Goal: Information Seeking & Learning: Find contact information

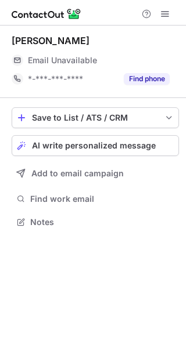
scroll to position [6, 6]
drag, startPoint x: 105, startPoint y: 37, endPoint x: 11, endPoint y: 37, distance: 94.1
click at [11, 37] on div "[PERSON_NAME] Email Unavailable Email address *-***-***-**** Find phone Save to…" at bounding box center [93, 133] width 186 height 214
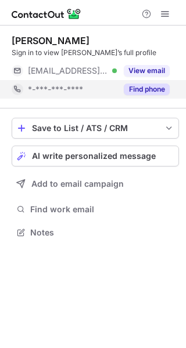
scroll to position [6, 6]
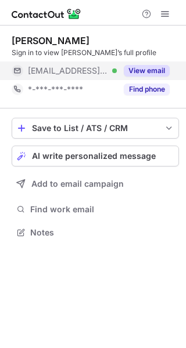
click at [149, 73] on button "View email" at bounding box center [147, 71] width 46 height 12
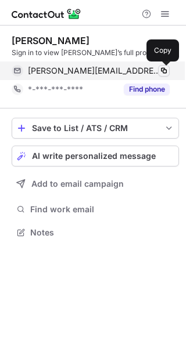
click at [168, 71] on button at bounding box center [164, 71] width 12 height 12
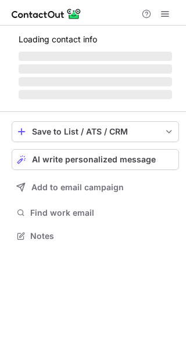
scroll to position [6, 6]
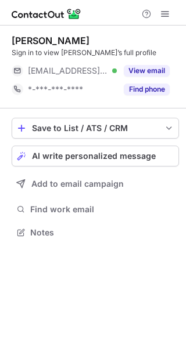
drag, startPoint x: 106, startPoint y: 42, endPoint x: 4, endPoint y: 42, distance: 101.6
click at [4, 42] on div "Elize Labuschagne Sign in to view Elize’s full profile ***@mweb.co.za Verified …" at bounding box center [93, 138] width 186 height 225
copy div "[PERSON_NAME]"
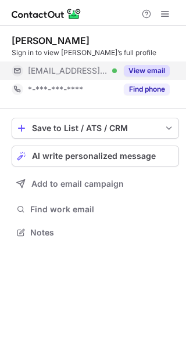
click at [156, 74] on button "View email" at bounding box center [147, 71] width 46 height 12
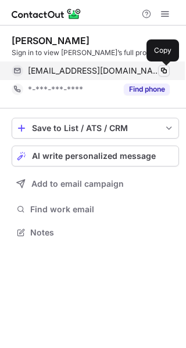
click at [164, 70] on span at bounding box center [163, 70] width 9 height 9
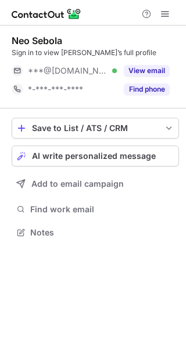
scroll to position [6, 6]
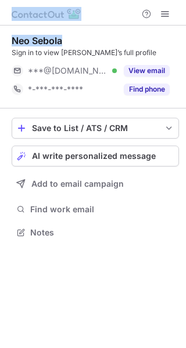
drag, startPoint x: 71, startPoint y: 43, endPoint x: -3, endPoint y: 35, distance: 74.7
click at [0, 35] on html "Neo Sebola Sign in to view Neo’s full profile ***@[DOMAIN_NAME] Verified View e…" at bounding box center [93, 174] width 186 height 348
click at [6, 38] on div "Neo Sebola Sign in to view Neo’s full profile ***@[DOMAIN_NAME] Verified View e…" at bounding box center [93, 138] width 186 height 225
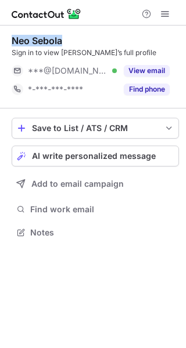
drag, startPoint x: 6, startPoint y: 38, endPoint x: 76, endPoint y: 45, distance: 70.0
click at [76, 45] on div "Neo Sebola Sign in to view Neo’s full profile ***@[DOMAIN_NAME] Verified View e…" at bounding box center [93, 138] width 186 height 225
copy div "Neo Sebola"
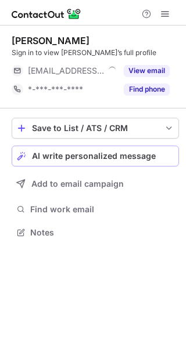
scroll to position [6, 6]
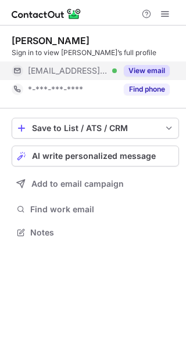
click at [141, 73] on button "View email" at bounding box center [147, 71] width 46 height 12
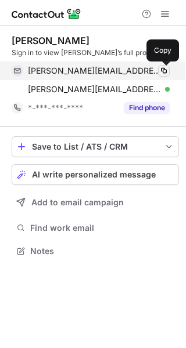
scroll to position [243, 186]
click at [167, 69] on span at bounding box center [163, 70] width 9 height 9
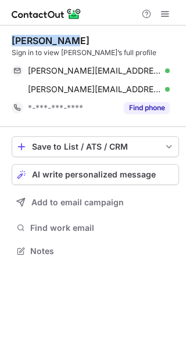
drag, startPoint x: 71, startPoint y: 35, endPoint x: 10, endPoint y: 43, distance: 62.1
click at [10, 43] on div "Shaun Biggs Sign in to view Shaun’s full profile shaun@ellepot.co.za Verified C…" at bounding box center [93, 147] width 186 height 243
copy div "Shaun Biggs"
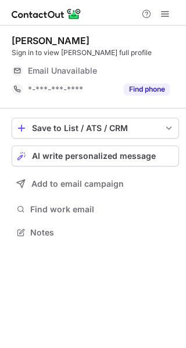
scroll to position [6, 6]
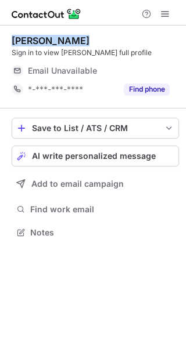
drag, startPoint x: 76, startPoint y: 40, endPoint x: 9, endPoint y: 41, distance: 67.4
click at [9, 41] on div "Cameron Ellis Sign in to view Cameron’s full profile Email Unavailable Email ad…" at bounding box center [93, 138] width 186 height 225
copy div "Cameron Ellis"
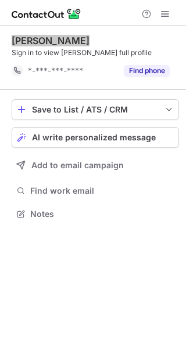
scroll to position [206, 186]
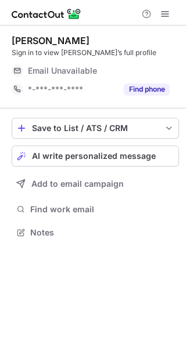
scroll to position [6, 6]
drag, startPoint x: 56, startPoint y: 37, endPoint x: 4, endPoint y: 46, distance: 53.1
click at [4, 46] on div "rob eloff Sign in to view rob’s full profile Email Unavailable Email address *-…" at bounding box center [93, 138] width 186 height 225
copy div "rob eloff"
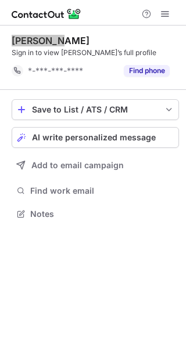
scroll to position [206, 186]
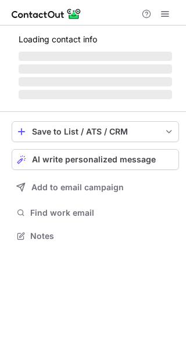
scroll to position [6, 6]
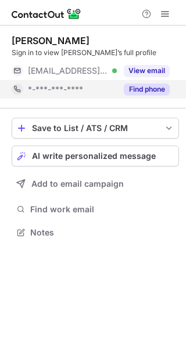
scroll to position [6, 6]
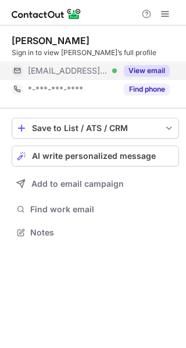
click at [155, 69] on button "View email" at bounding box center [147, 71] width 46 height 12
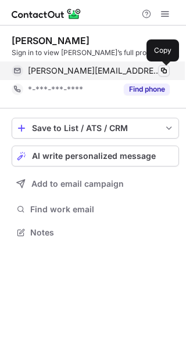
click at [164, 70] on span at bounding box center [163, 70] width 9 height 9
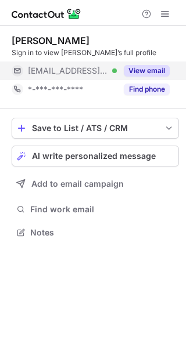
scroll to position [6, 6]
click at [153, 65] on button "View email" at bounding box center [147, 71] width 46 height 12
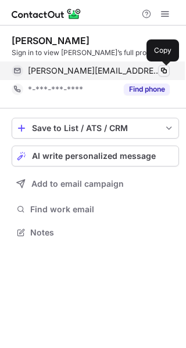
click at [166, 68] on span at bounding box center [163, 70] width 9 height 9
